Goal: Transaction & Acquisition: Subscribe to service/newsletter

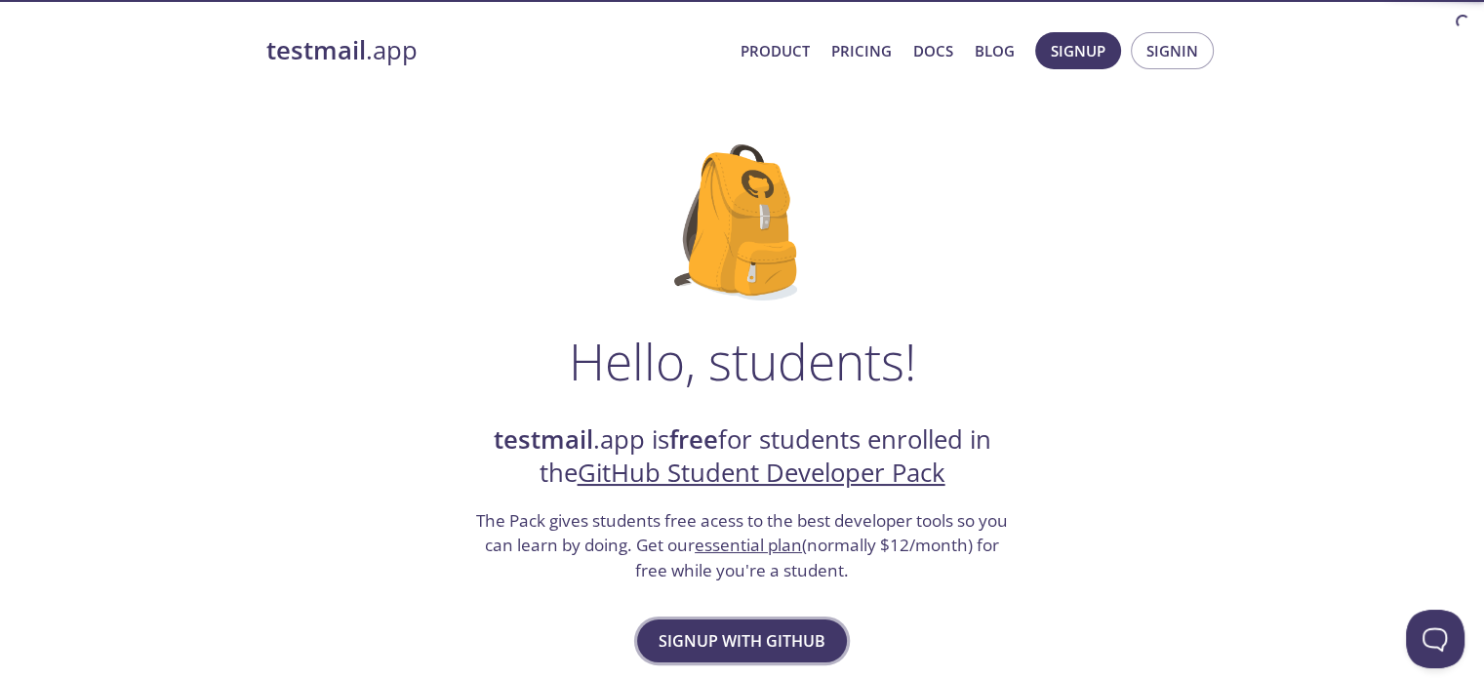
click at [720, 651] on span "Signup with GitHub" at bounding box center [741, 640] width 167 height 27
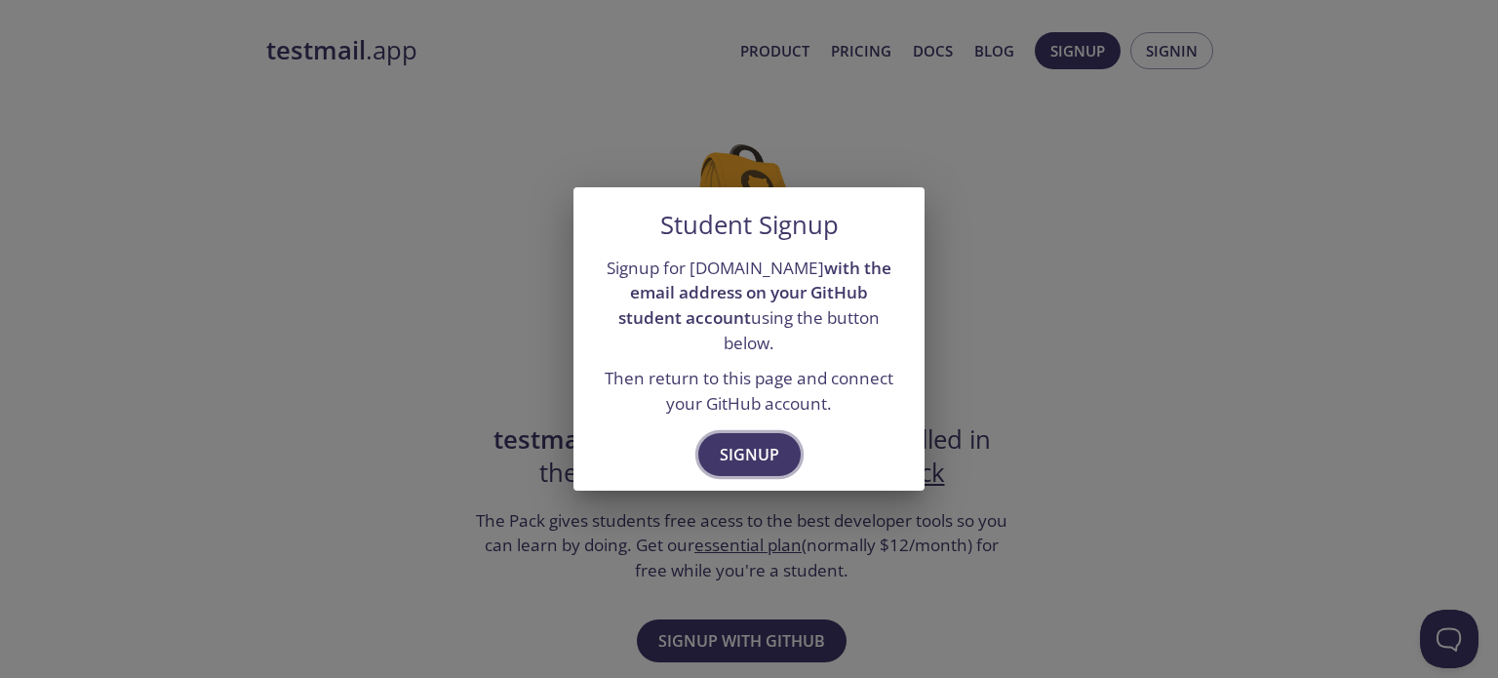
click at [727, 449] on span "Signup" at bounding box center [750, 454] width 60 height 27
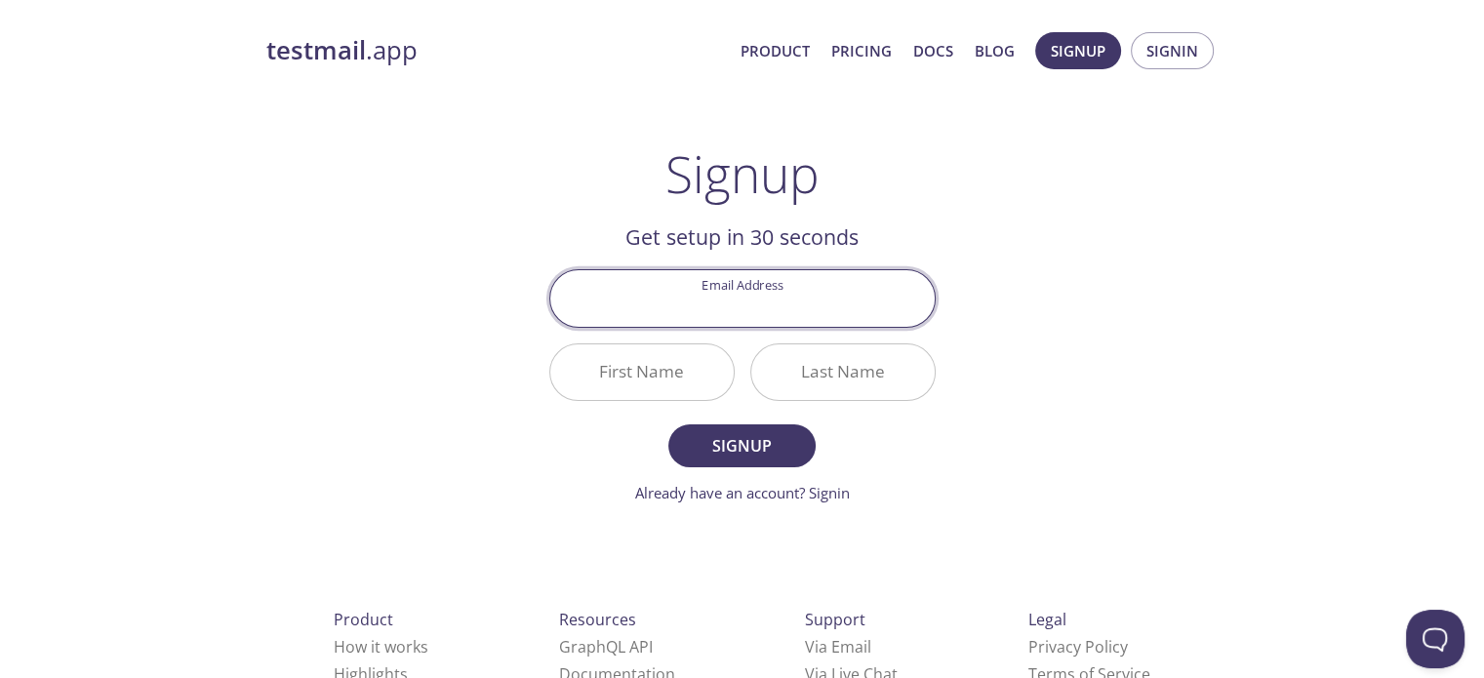
click at [723, 302] on input "Email Address" at bounding box center [742, 298] width 384 height 56
type input "[EMAIL_ADDRESS][DOMAIN_NAME]"
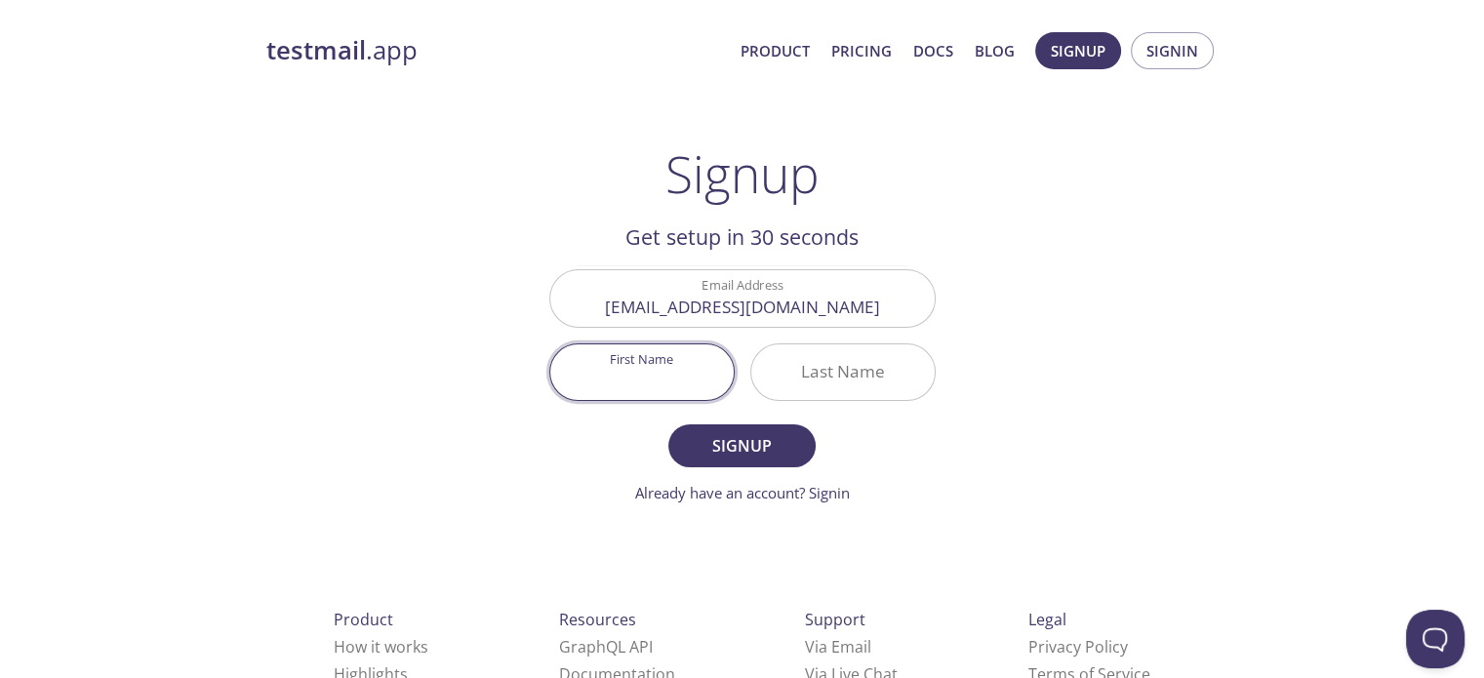
click at [652, 372] on input "First Name" at bounding box center [641, 372] width 183 height 56
type input "[DEMOGRAPHIC_DATA]"
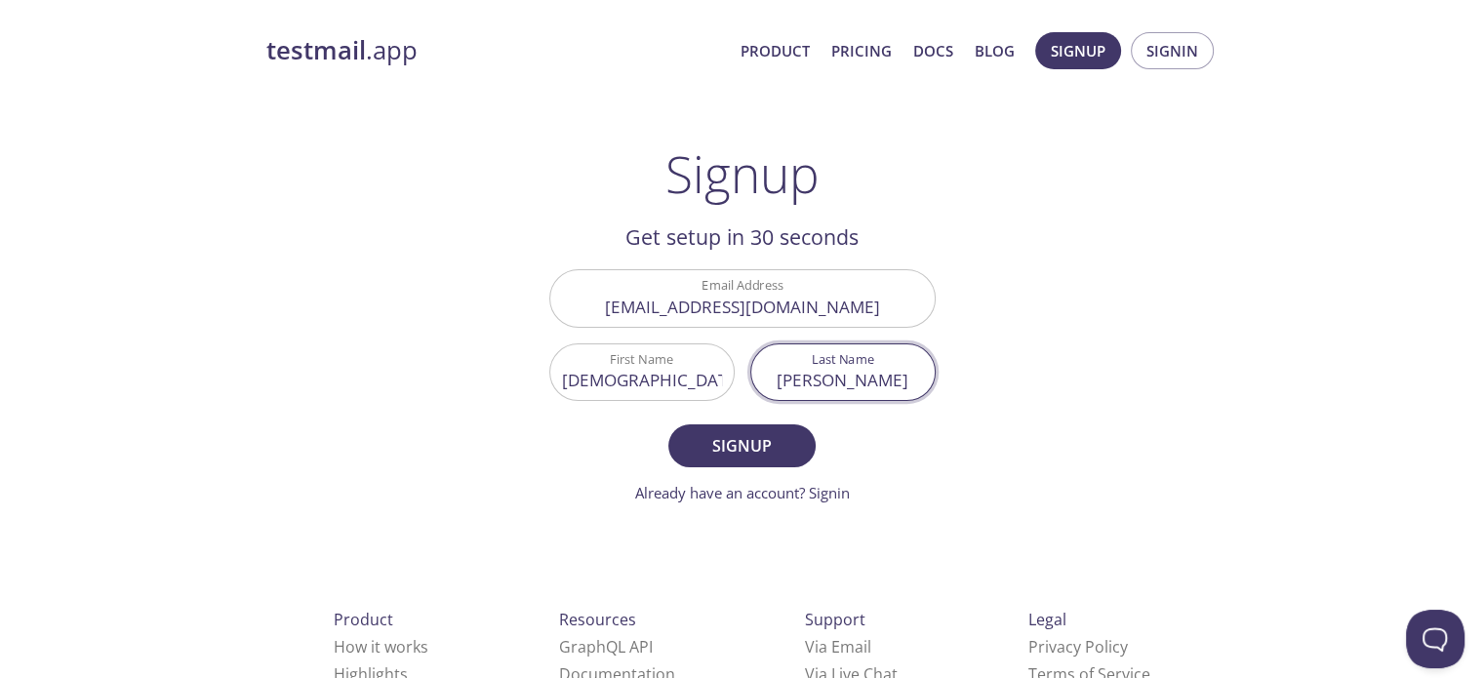
type input "[PERSON_NAME]"
click at [668, 424] on button "Signup" at bounding box center [741, 445] width 146 height 43
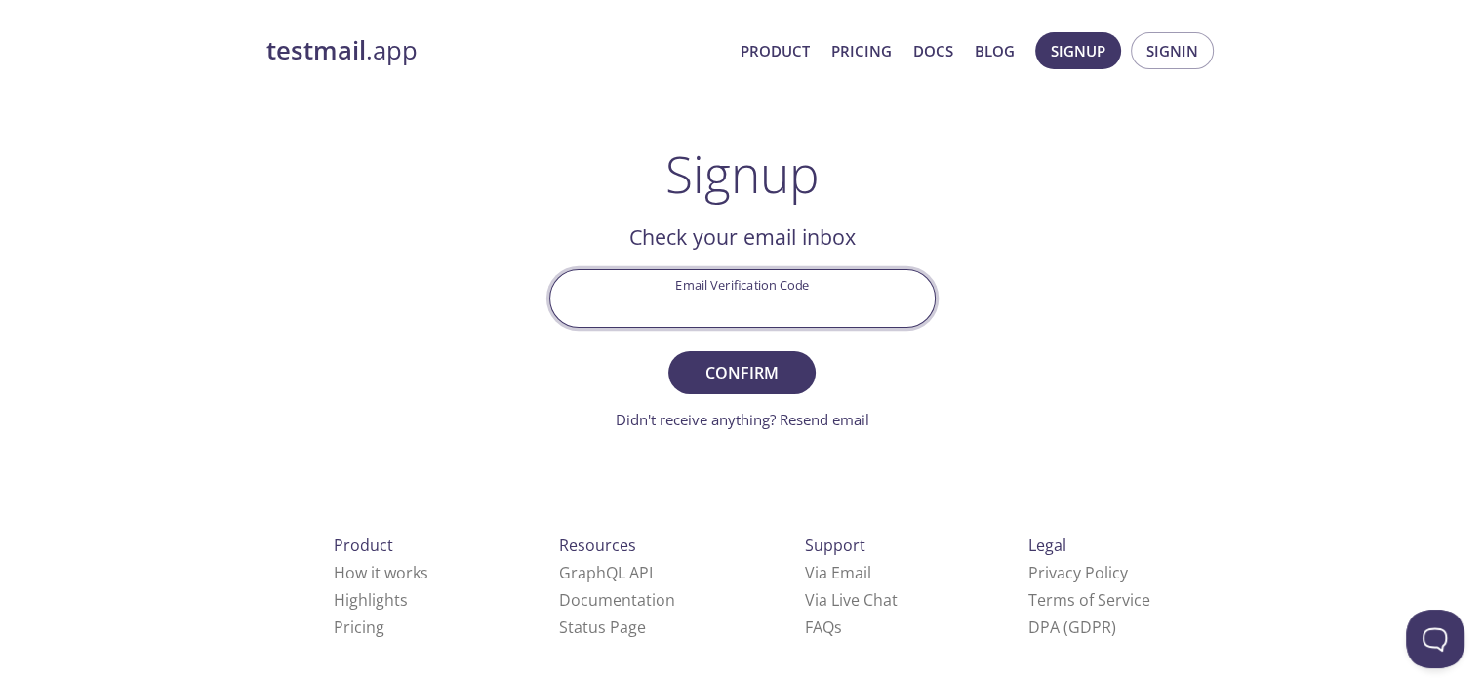
click at [691, 289] on input "Email Verification Code" at bounding box center [742, 298] width 384 height 56
paste input "SU2PMEY"
type input "SU2PMEY"
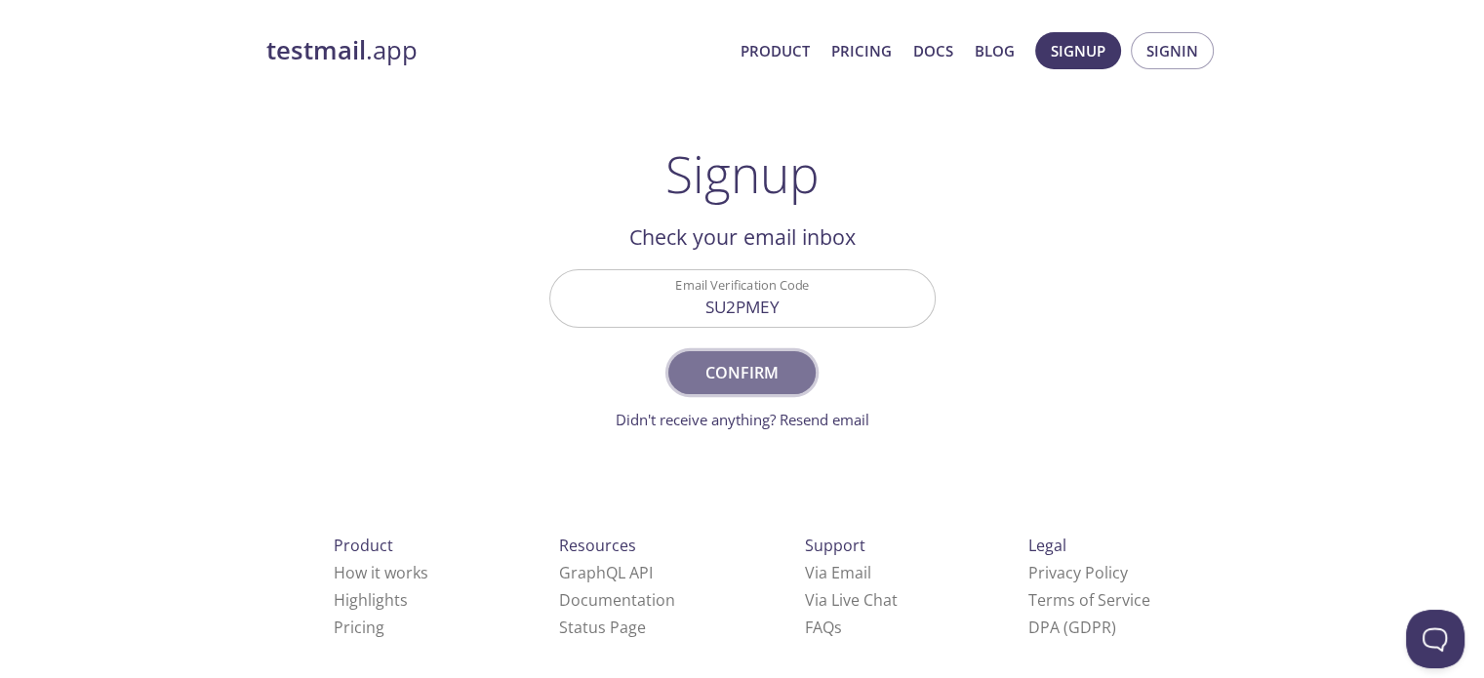
click at [698, 363] on span "Confirm" at bounding box center [741, 372] width 103 height 27
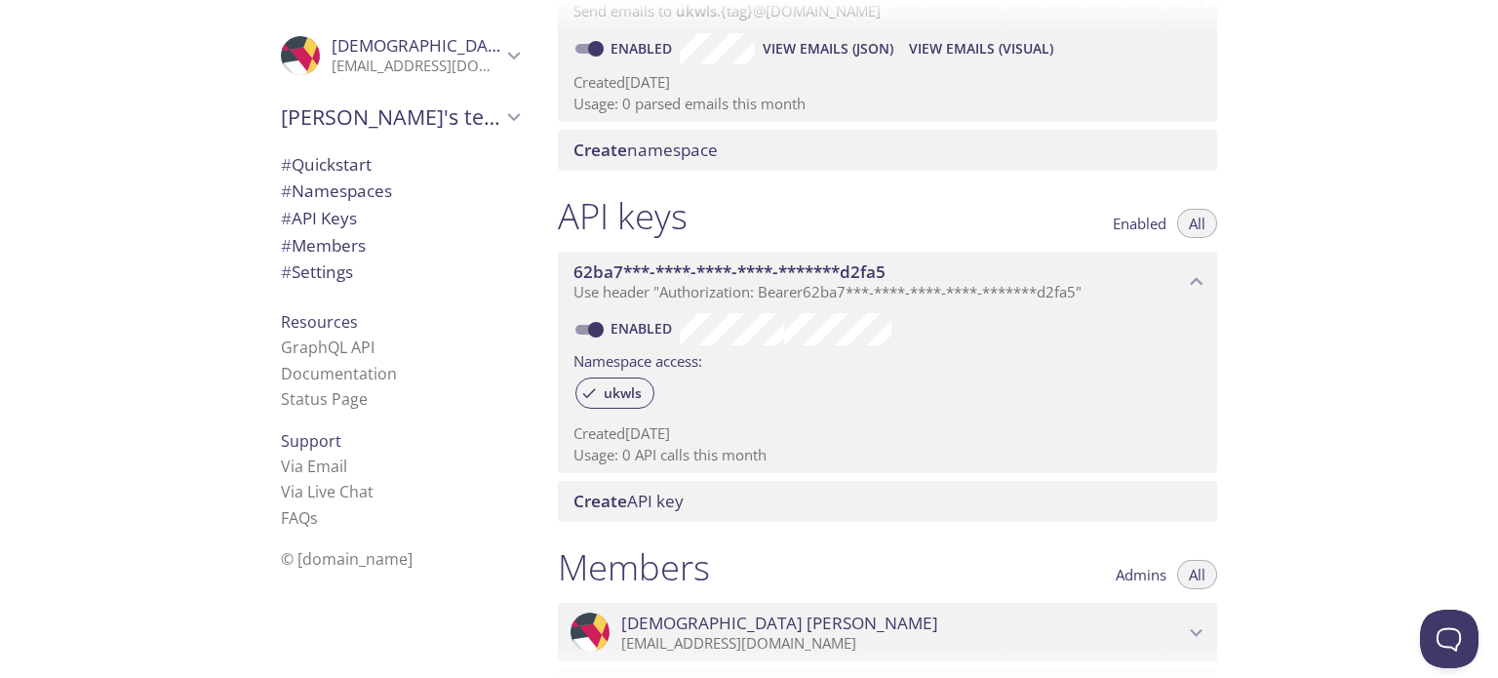
drag, startPoint x: 1420, startPoint y: 370, endPoint x: 1426, endPoint y: 432, distance: 62.7
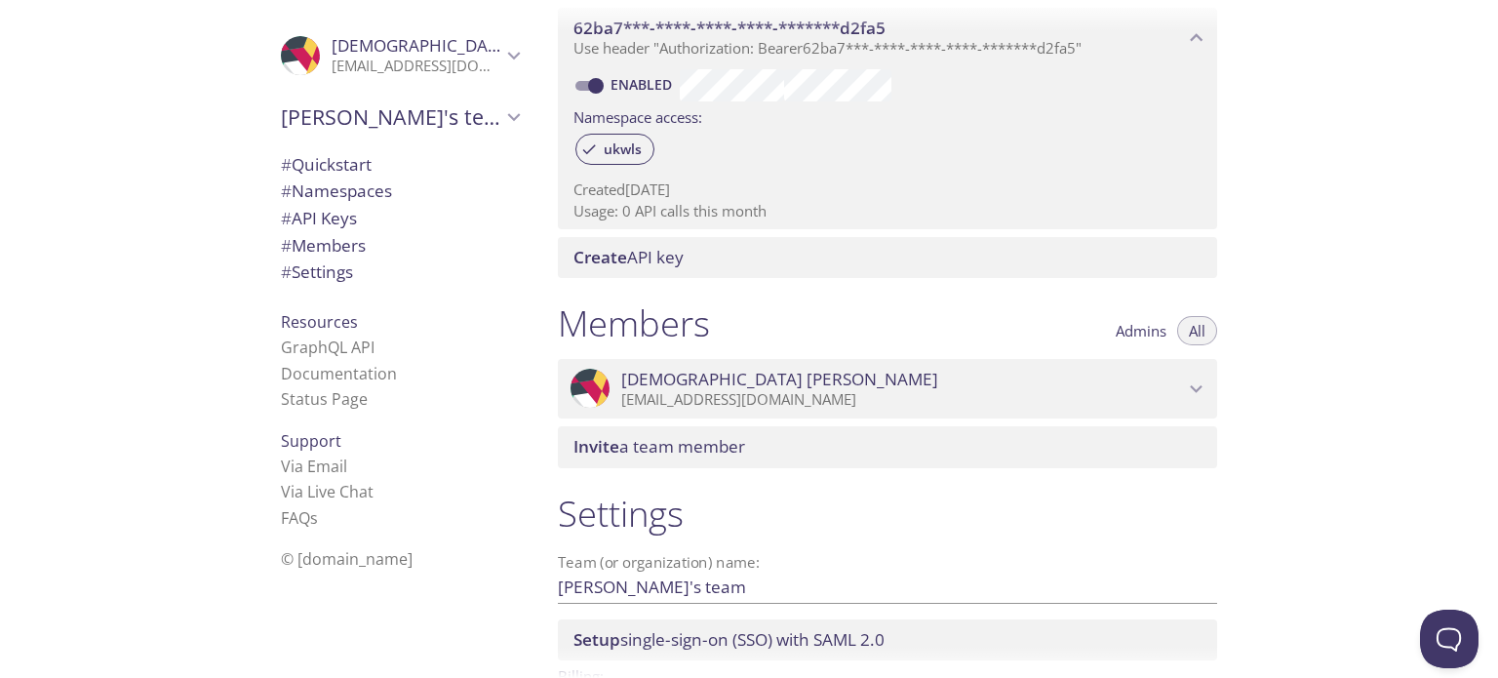
drag, startPoint x: 1392, startPoint y: 335, endPoint x: 1389, endPoint y: 513, distance: 178.5
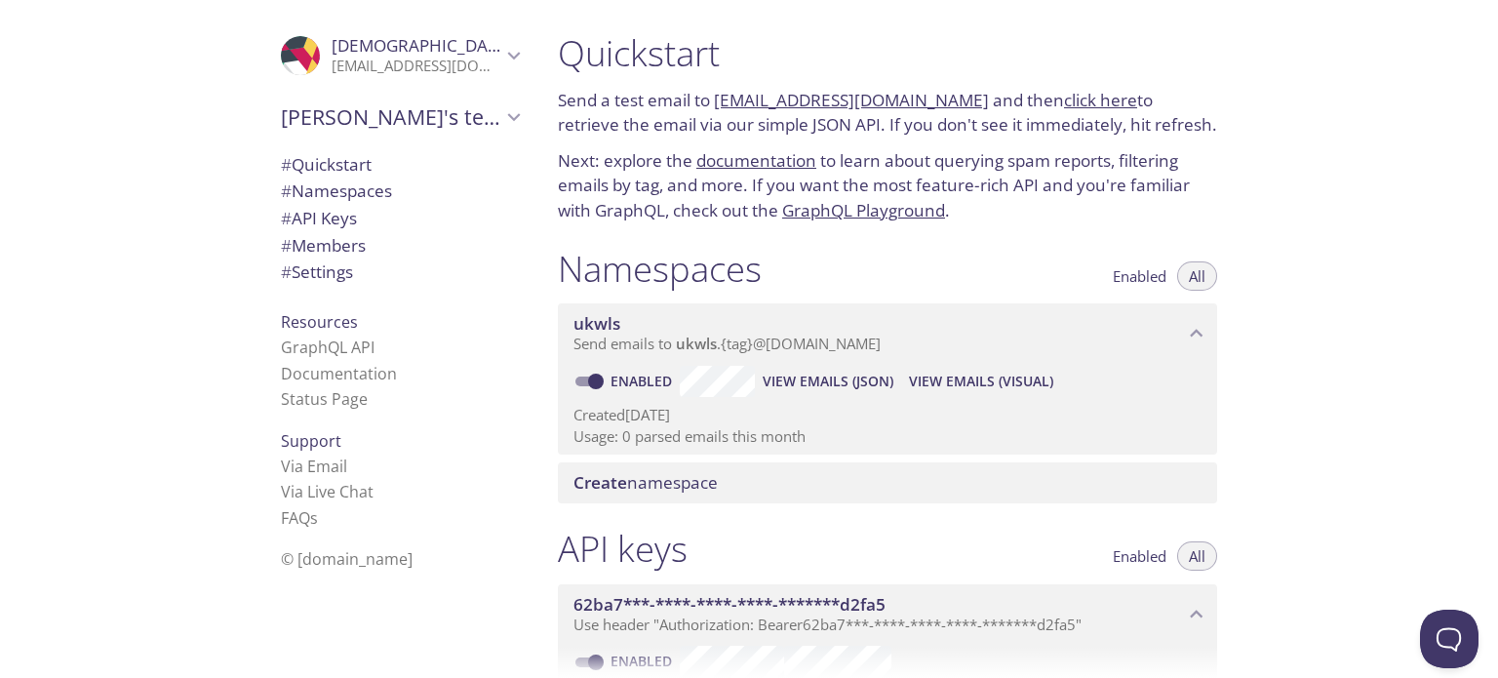
drag, startPoint x: 1325, startPoint y: 311, endPoint x: 1279, endPoint y: 153, distance: 164.6
click at [1085, 104] on link "click here" at bounding box center [1100, 100] width 73 height 22
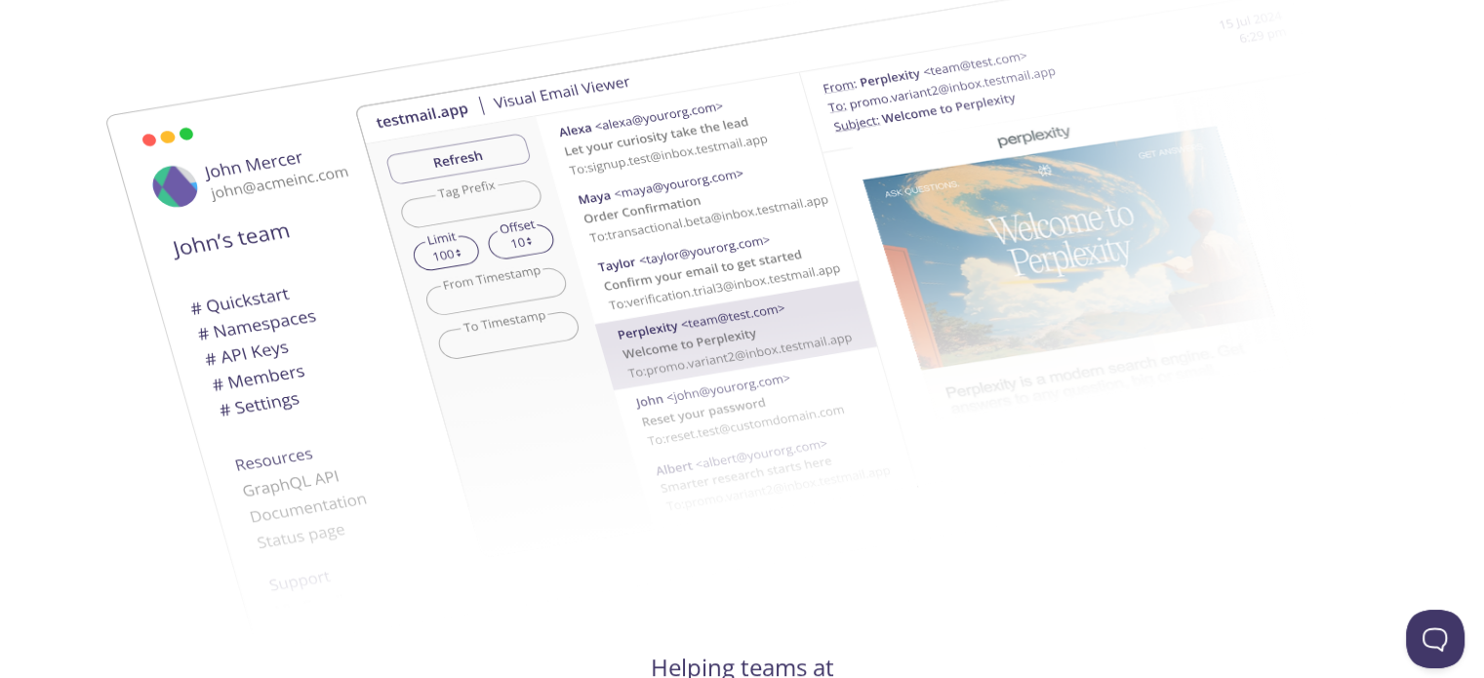
drag, startPoint x: 890, startPoint y: 258, endPoint x: 884, endPoint y: 360, distance: 102.6
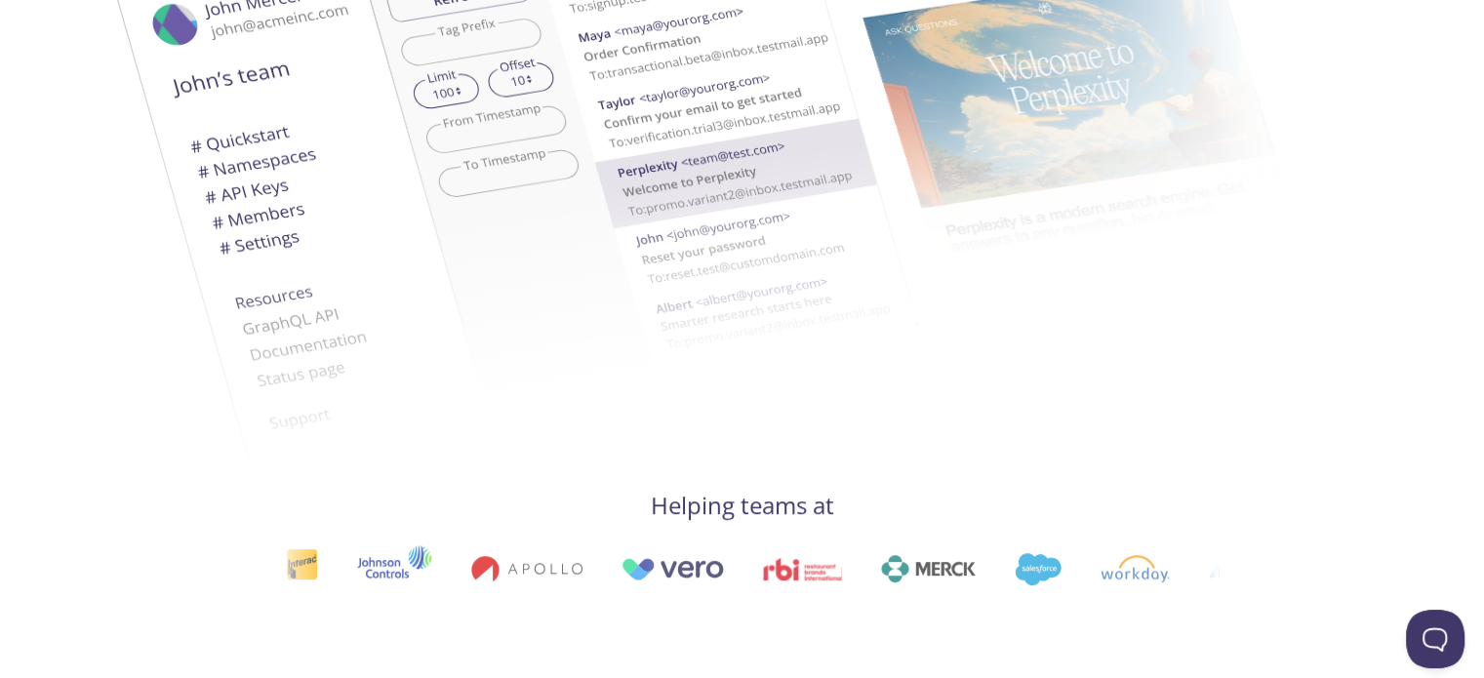
drag, startPoint x: 874, startPoint y: 570, endPoint x: 873, endPoint y: 600, distance: 30.3
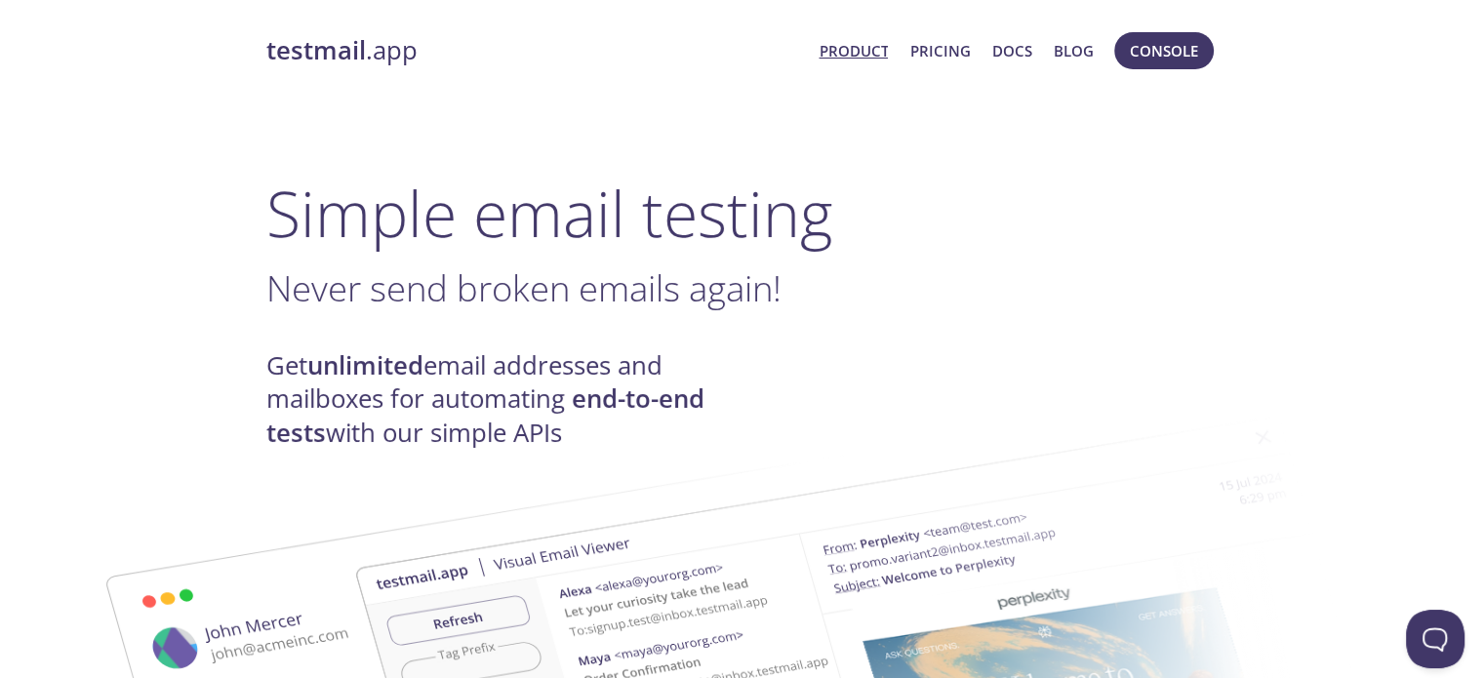
drag, startPoint x: 1176, startPoint y: 55, endPoint x: 1159, endPoint y: -53, distance: 108.6
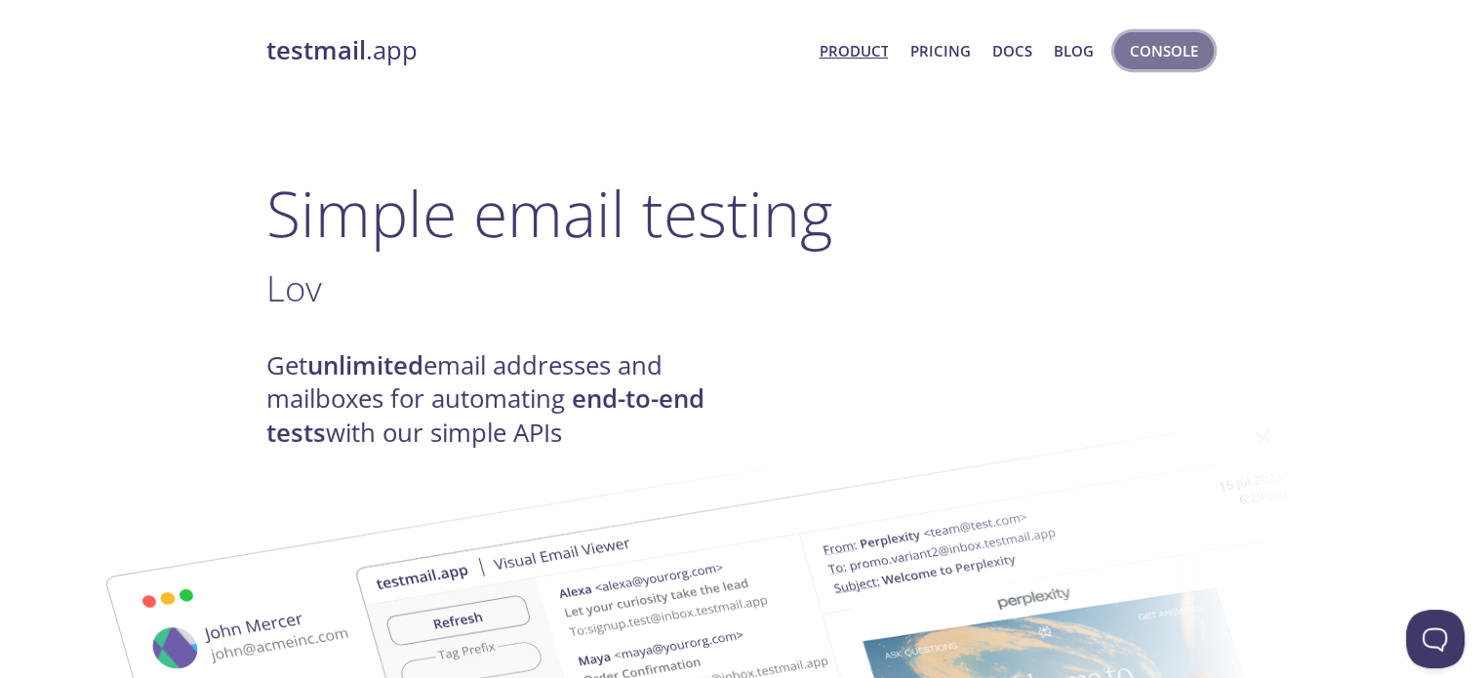
click at [1183, 46] on span "Console" at bounding box center [1164, 50] width 68 height 25
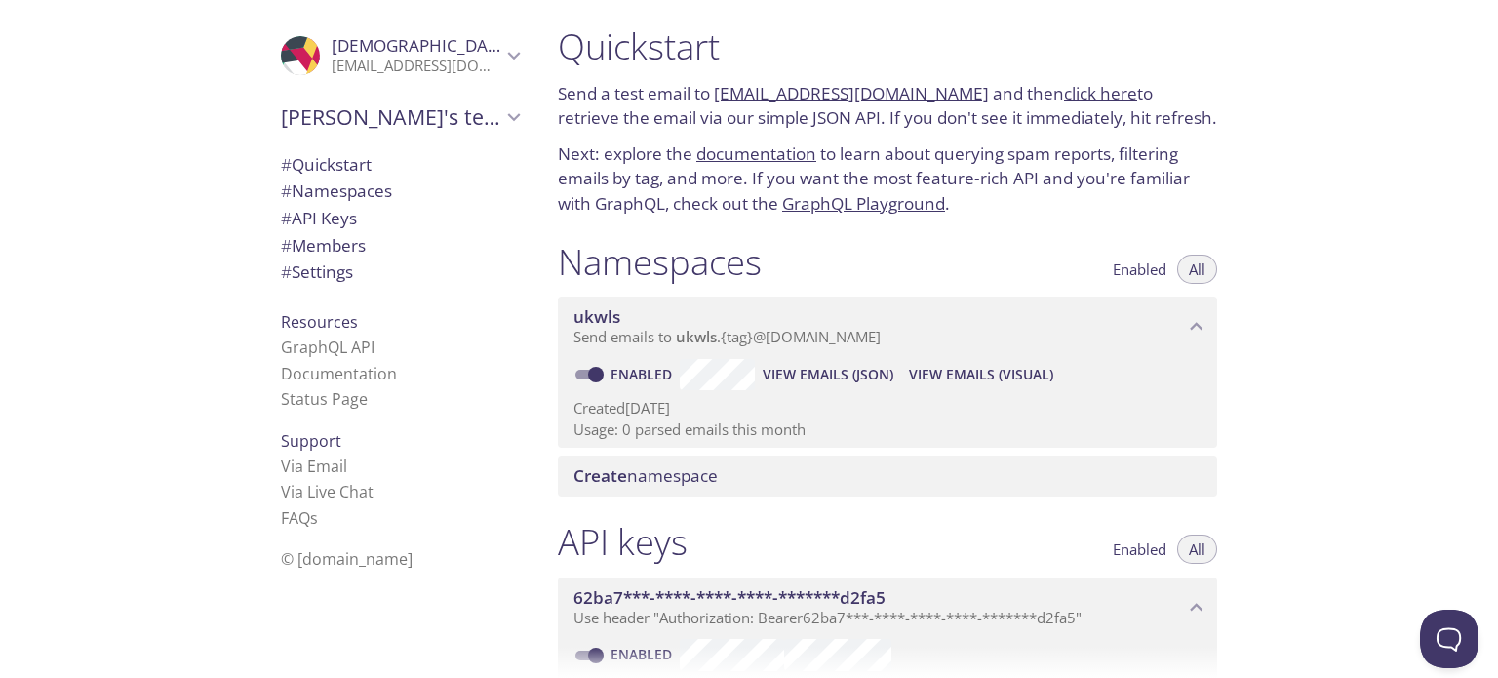
drag, startPoint x: 1299, startPoint y: 220, endPoint x: 1300, endPoint y: 253, distance: 32.2
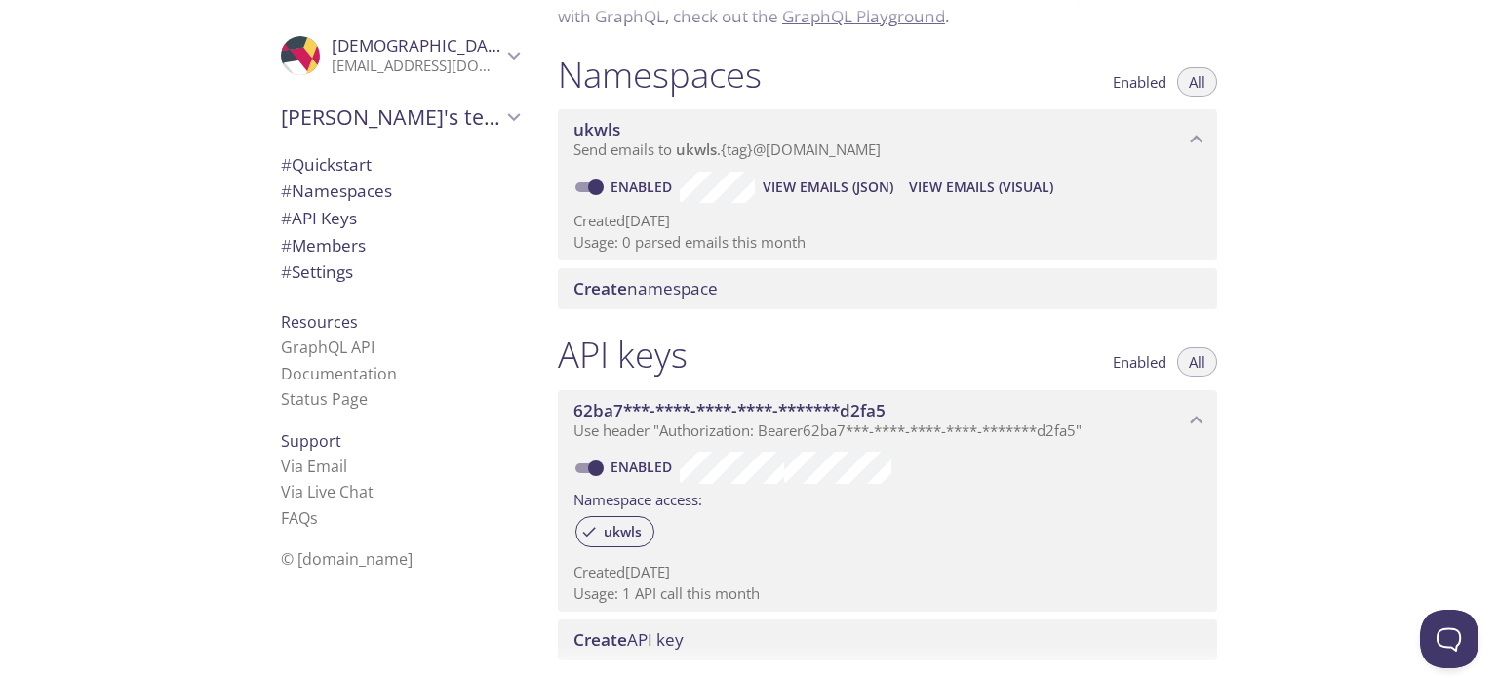
drag, startPoint x: 1303, startPoint y: 290, endPoint x: 1307, endPoint y: 354, distance: 64.5
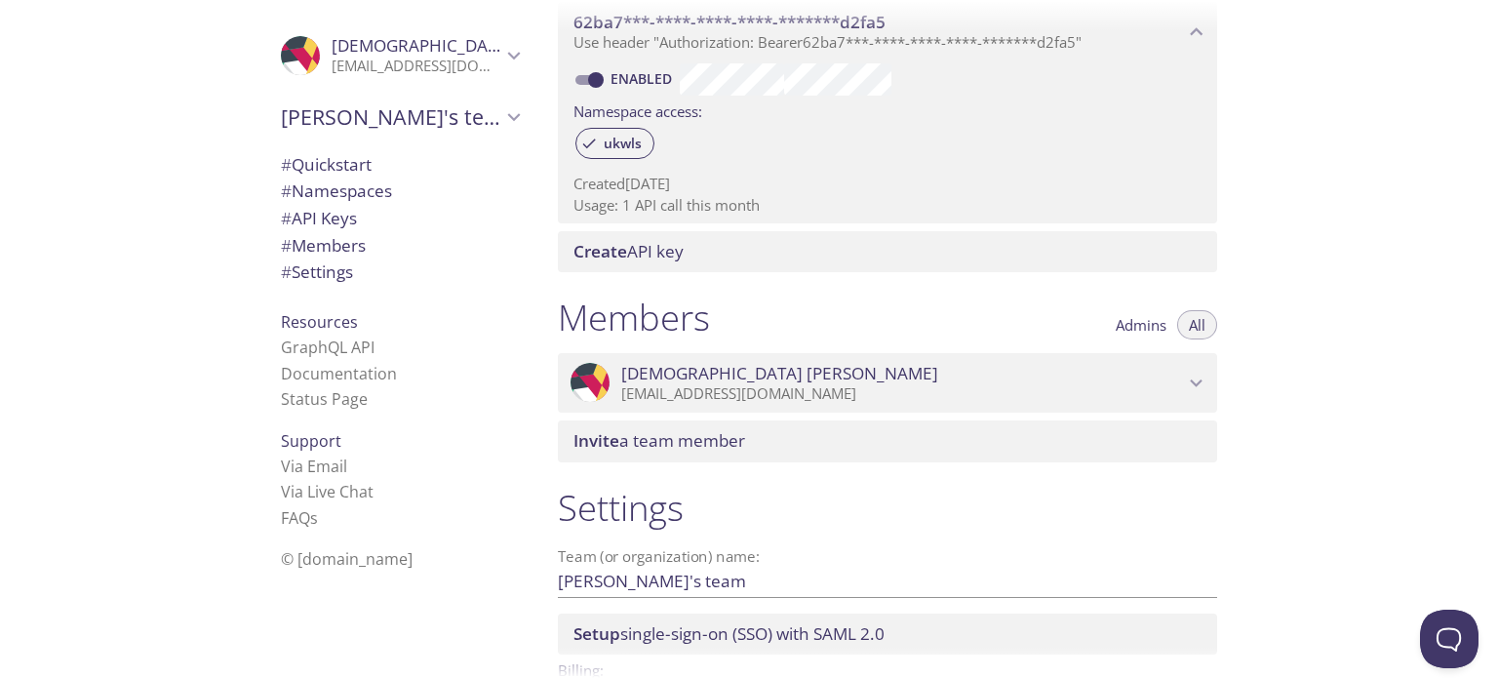
drag, startPoint x: 1305, startPoint y: 360, endPoint x: 1301, endPoint y: 435, distance: 75.2
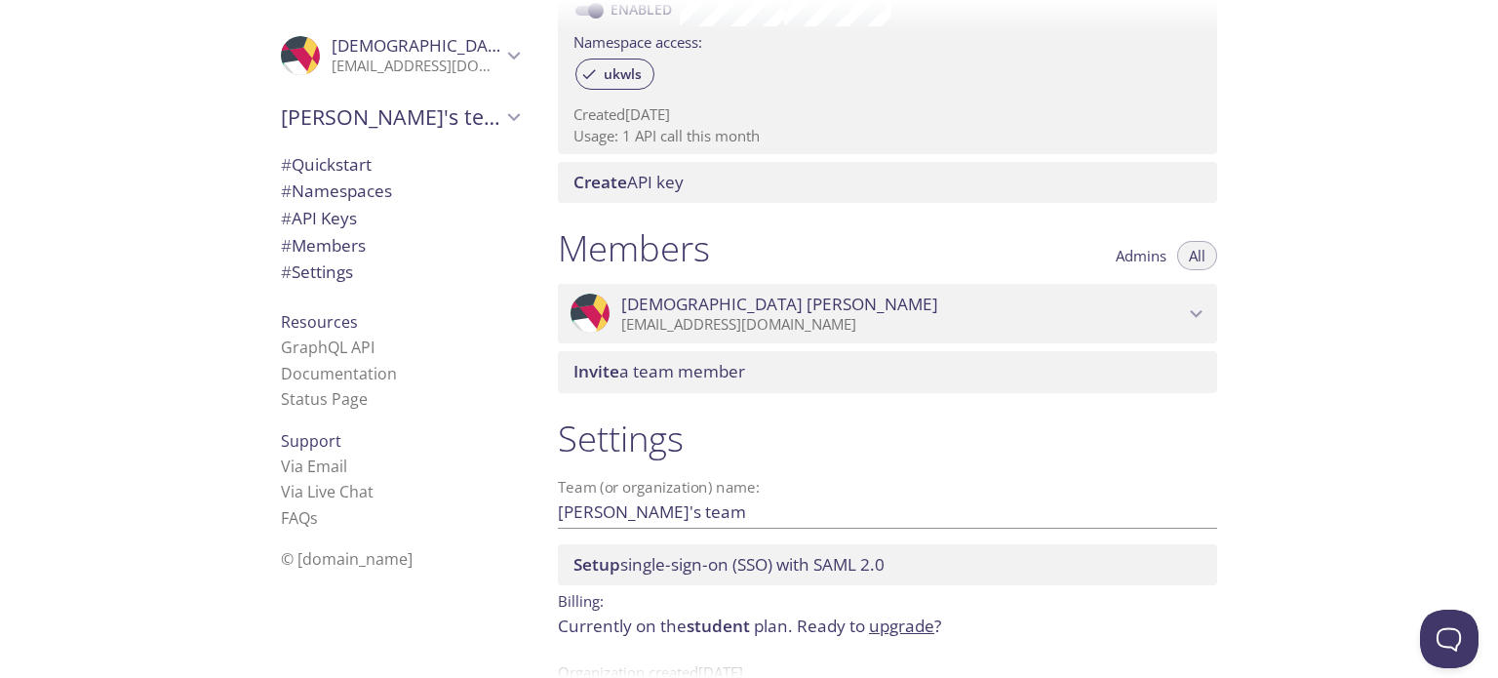
scroll to position [709, 0]
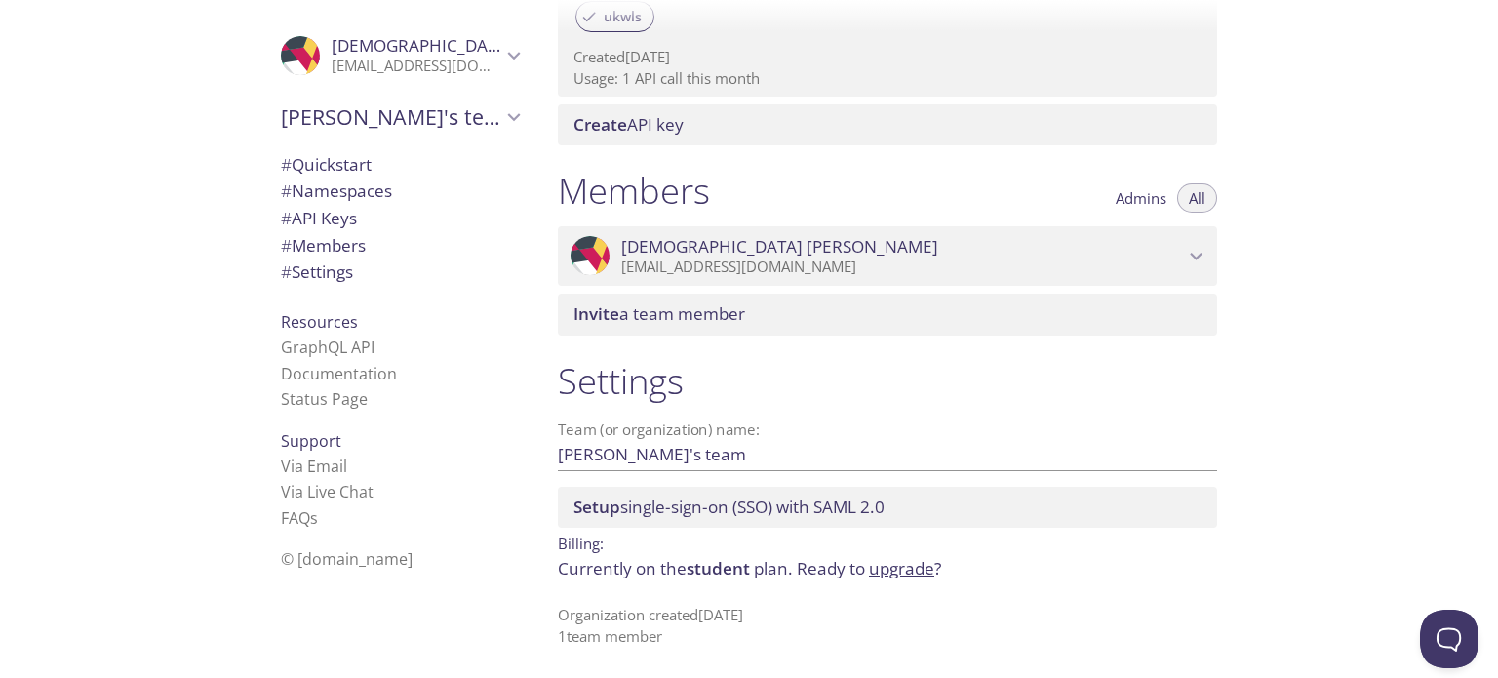
drag, startPoint x: 1307, startPoint y: 388, endPoint x: 1308, endPoint y: 449, distance: 60.5
drag, startPoint x: 1309, startPoint y: 444, endPoint x: 1309, endPoint y: 562, distance: 118.0
drag, startPoint x: 503, startPoint y: 309, endPoint x: 502, endPoint y: 424, distance: 115.1
drag, startPoint x: 507, startPoint y: 406, endPoint x: 507, endPoint y: 429, distance: 23.4
click at [312, 171] on span "# Quickstart" at bounding box center [326, 164] width 91 height 22
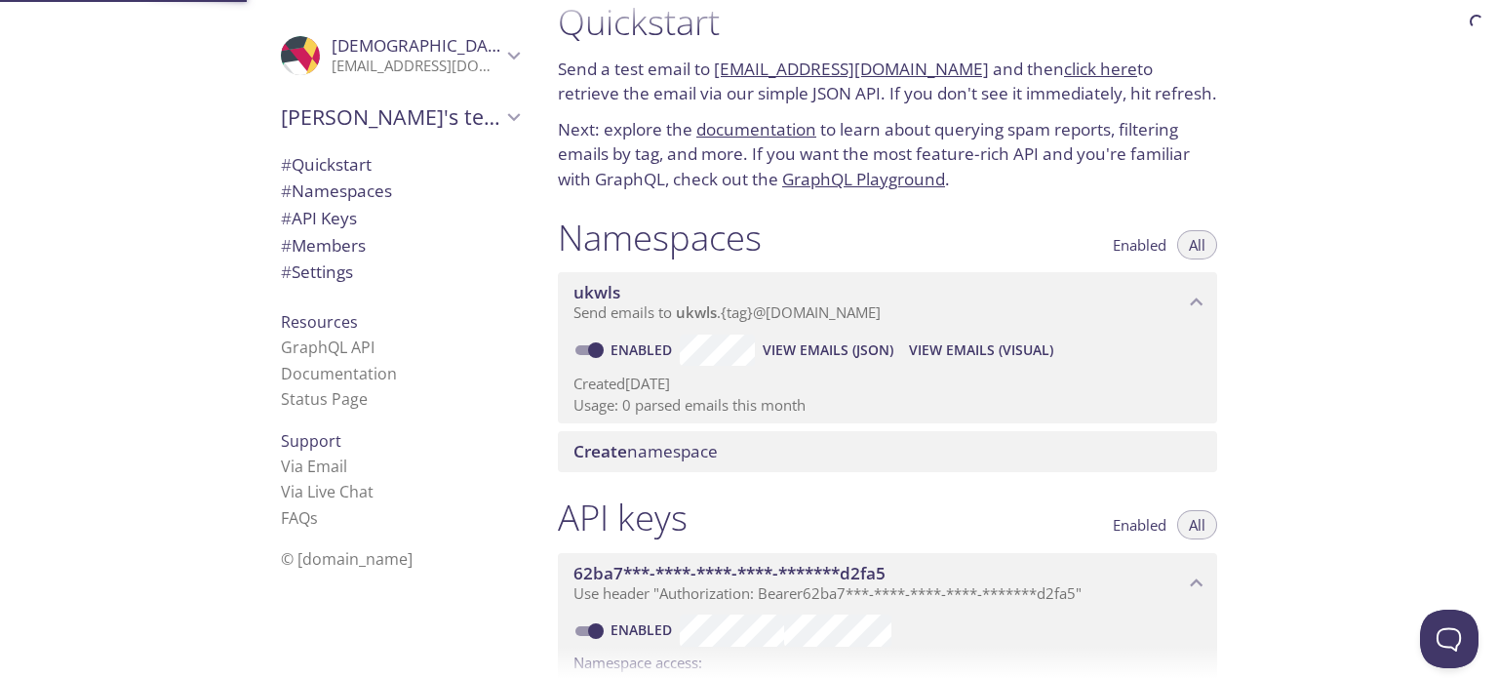
scroll to position [31, 0]
click at [319, 195] on span "# Namespaces" at bounding box center [336, 191] width 111 height 22
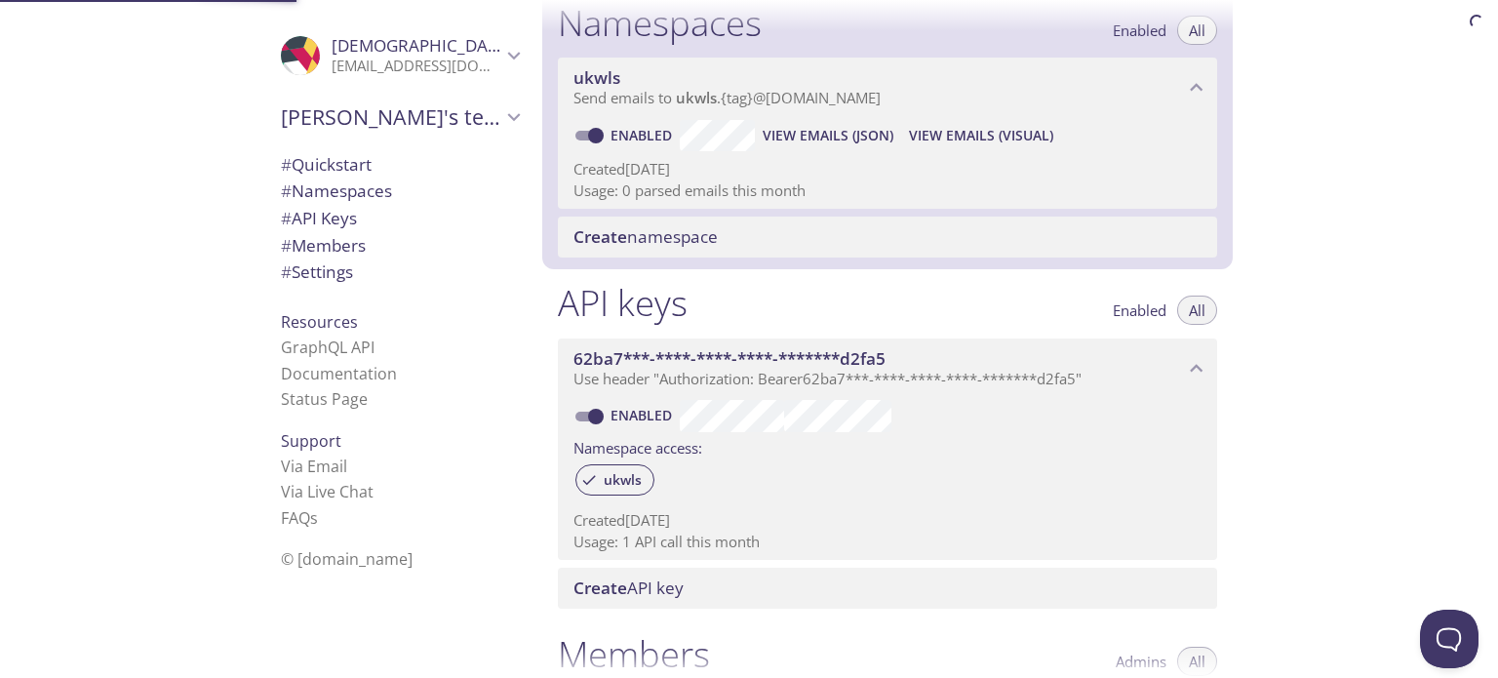
scroll to position [246, 0]
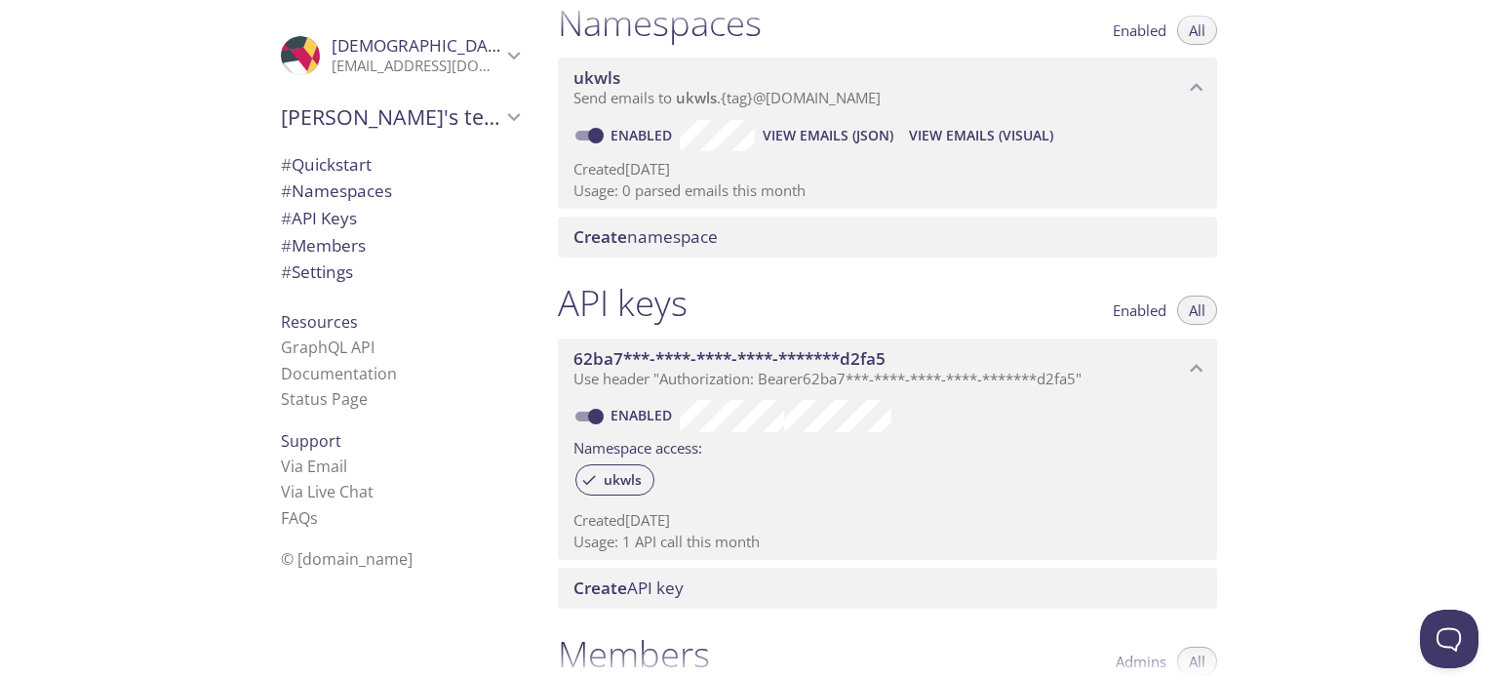
click at [316, 213] on span "# API Keys" at bounding box center [319, 218] width 76 height 22
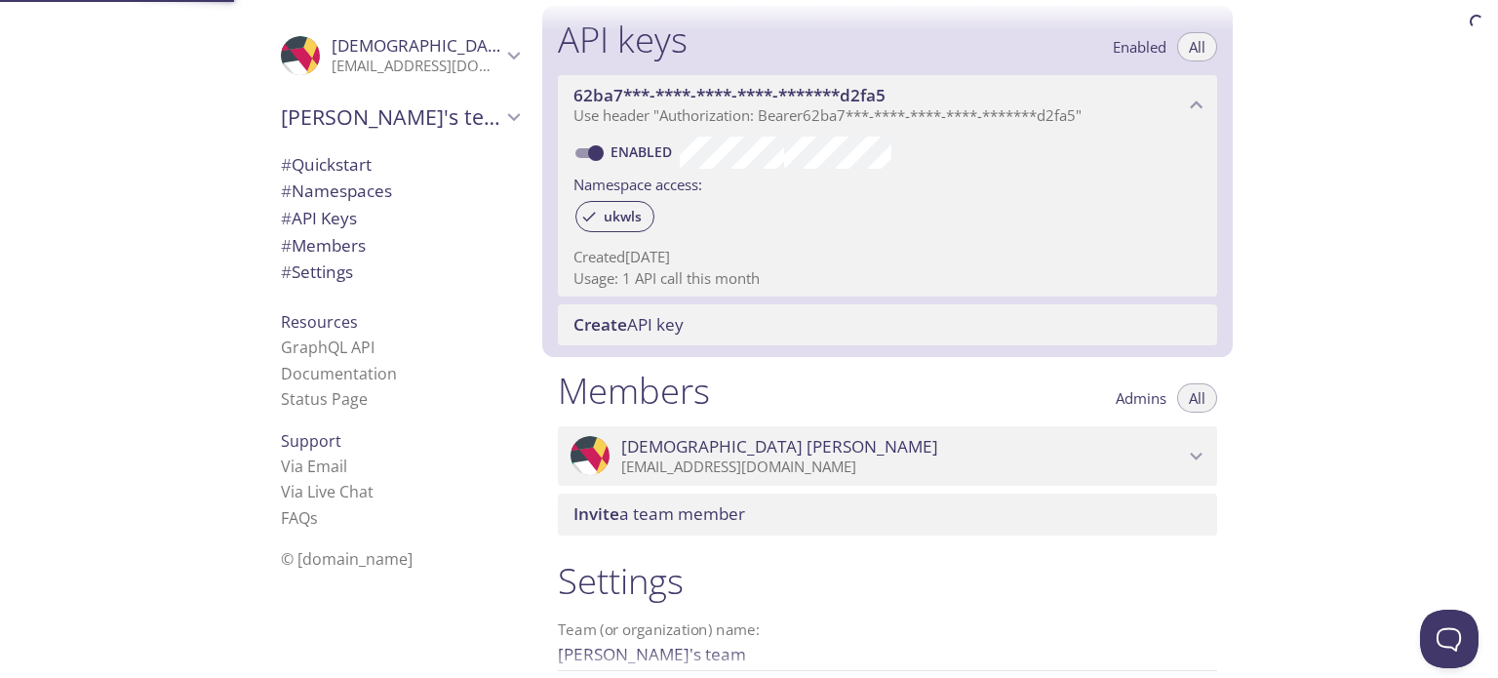
scroll to position [527, 0]
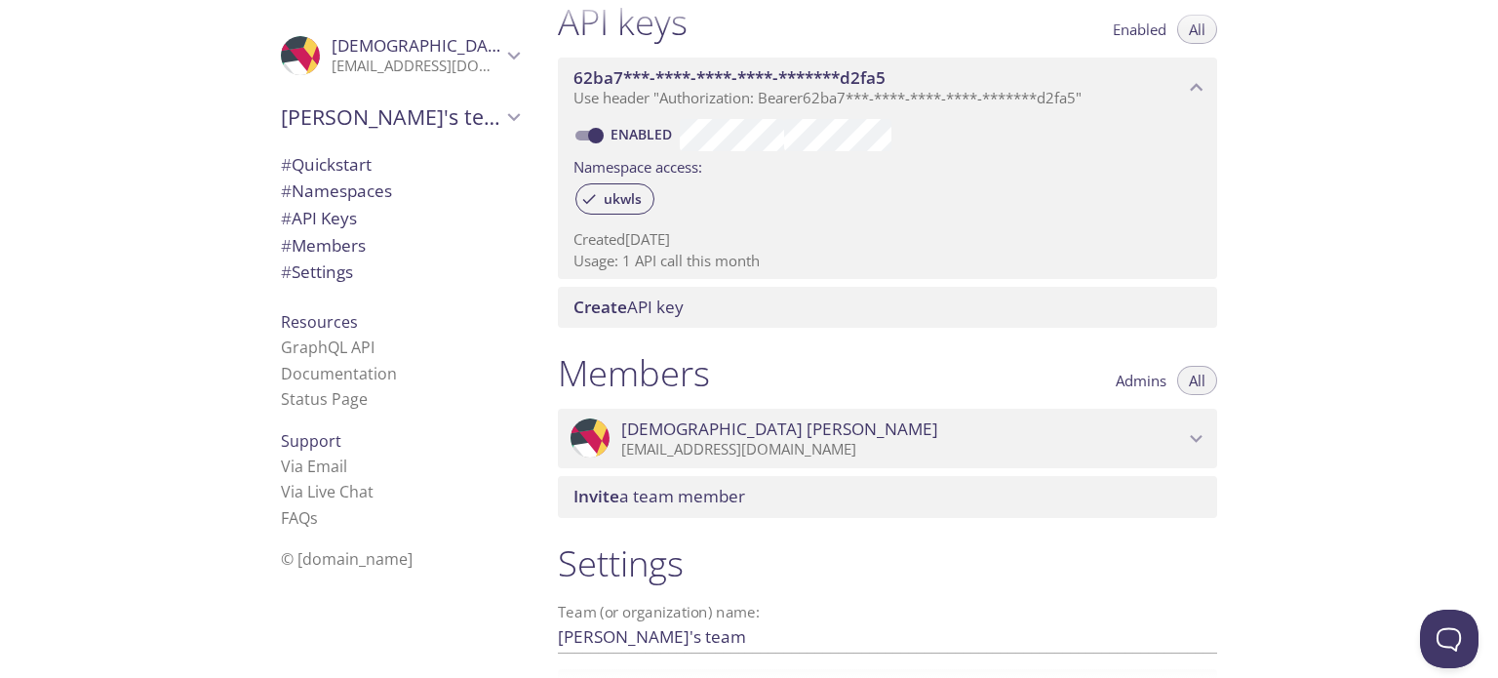
click at [308, 236] on span "# Members" at bounding box center [323, 245] width 85 height 22
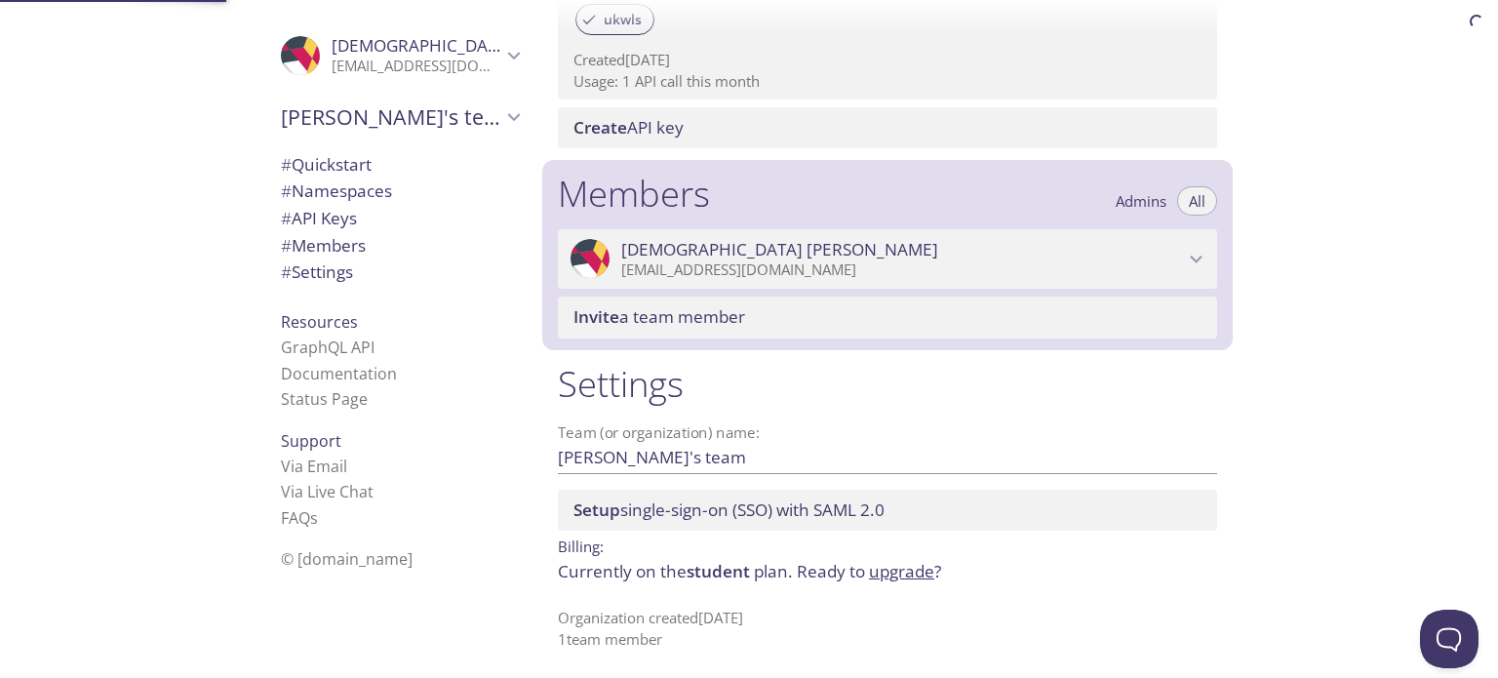
scroll to position [709, 0]
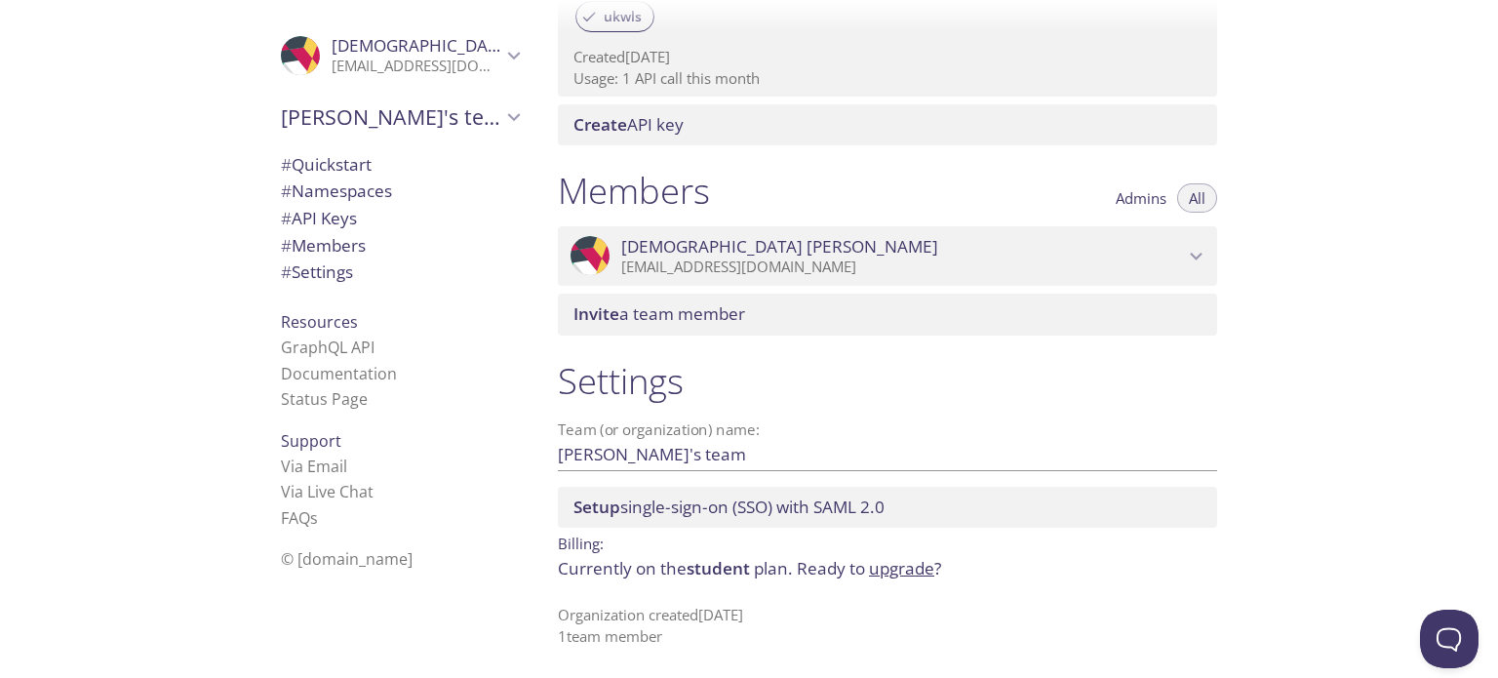
click at [320, 280] on span "# Settings" at bounding box center [317, 271] width 72 height 22
